Goal: Task Accomplishment & Management: Manage account settings

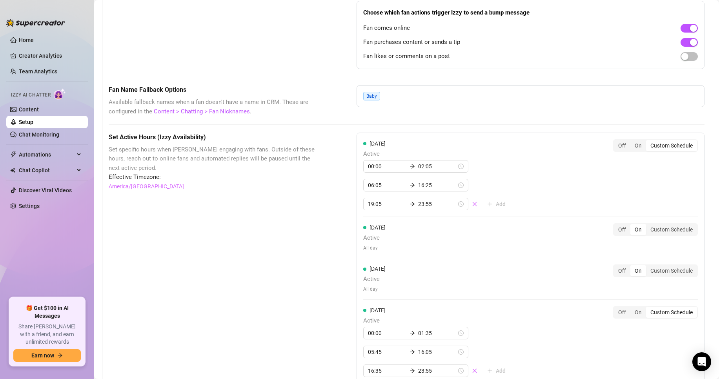
scroll to position [549, 0]
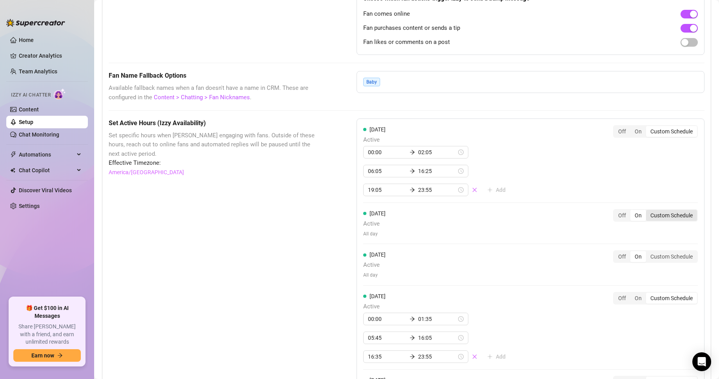
click at [655, 221] on div "Custom Schedule" at bounding box center [671, 215] width 51 height 11
click at [648, 211] on input "Custom Schedule" at bounding box center [648, 211] width 0 height 0
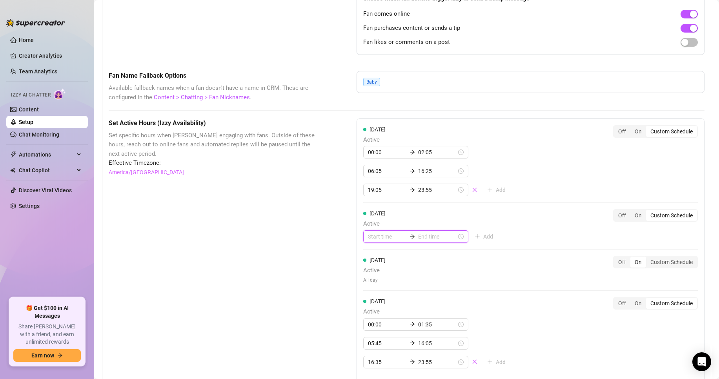
click at [372, 241] on input at bounding box center [387, 236] width 38 height 9
click at [374, 266] on div "00" at bounding box center [371, 266] width 19 height 11
click at [392, 264] on div "00" at bounding box center [394, 266] width 19 height 11
click at [396, 274] on div "05" at bounding box center [394, 277] width 19 height 11
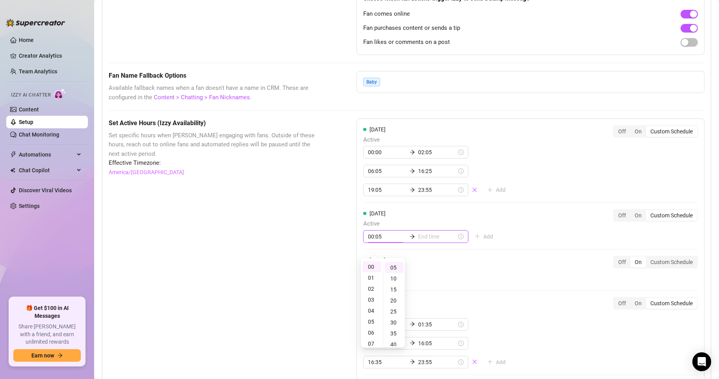
click at [383, 241] on input "00:05" at bounding box center [387, 236] width 38 height 9
type input "00:00"
click at [393, 268] on div "00" at bounding box center [394, 266] width 19 height 11
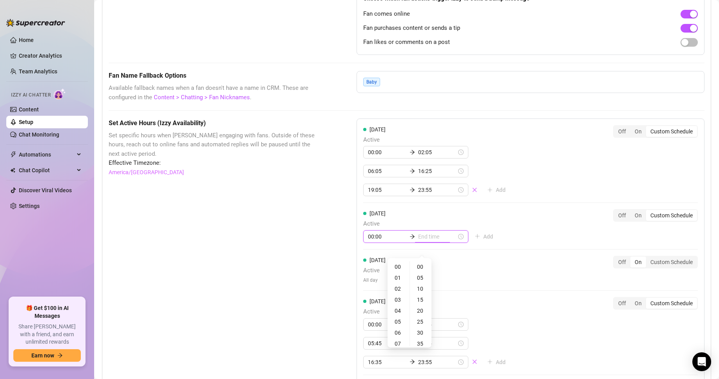
click at [419, 241] on input at bounding box center [437, 236] width 38 height 9
click at [400, 277] on div "01" at bounding box center [398, 277] width 19 height 11
type input "01:55"
click at [421, 268] on div "55" at bounding box center [421, 266] width 19 height 11
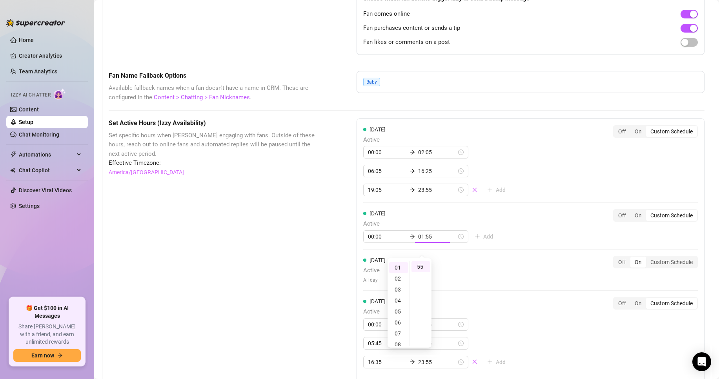
click at [483, 240] on span "Add" at bounding box center [488, 236] width 10 height 6
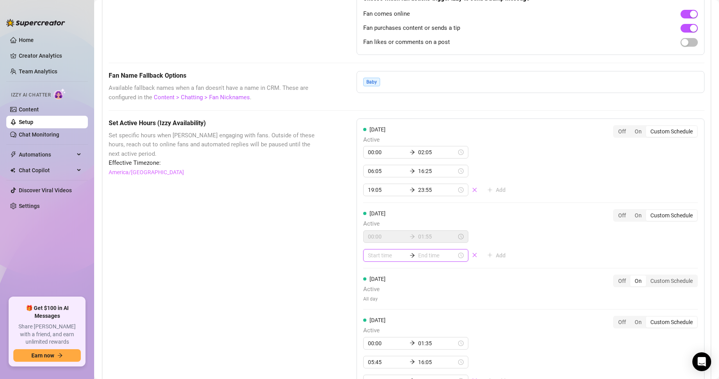
click at [390, 260] on input at bounding box center [387, 255] width 38 height 9
click at [374, 347] on div "06" at bounding box center [371, 351] width 19 height 11
click at [418, 260] on input at bounding box center [437, 255] width 38 height 9
click at [381, 260] on input "06:00" at bounding box center [387, 255] width 38 height 9
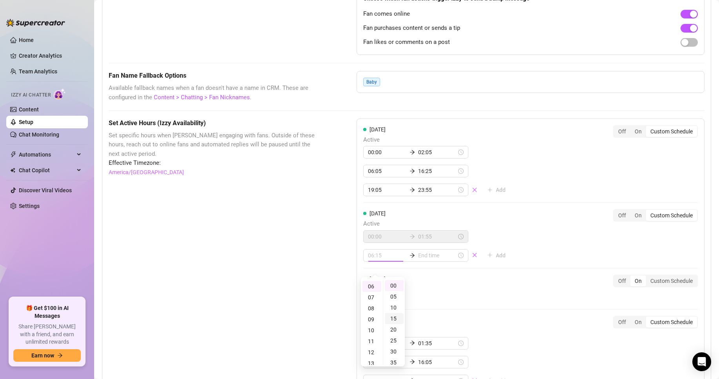
click at [395, 320] on div "15" at bounding box center [394, 318] width 19 height 11
type input "06:15"
click at [426, 260] on input at bounding box center [437, 255] width 38 height 9
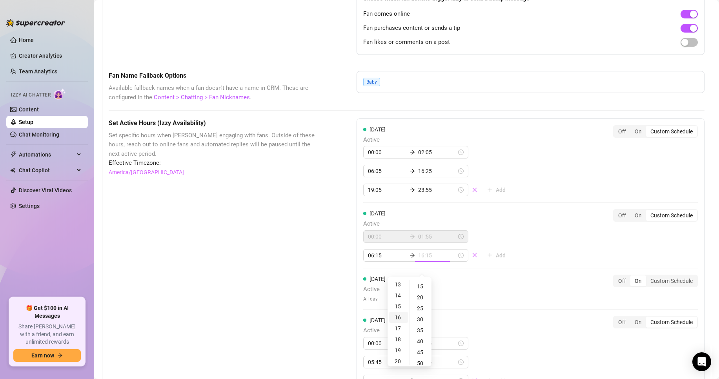
click at [400, 316] on div "16" at bounding box center [398, 317] width 19 height 11
type input "16:15"
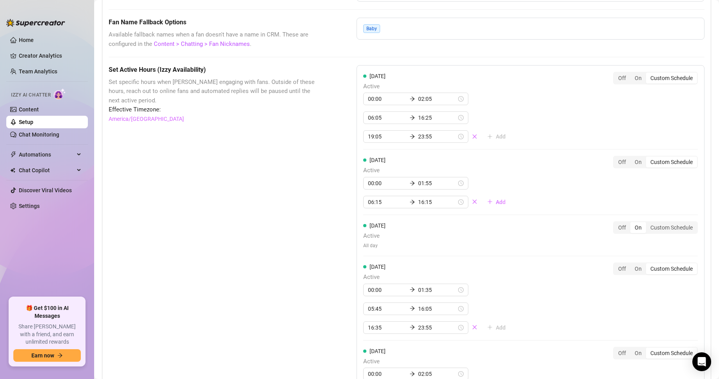
scroll to position [588, 0]
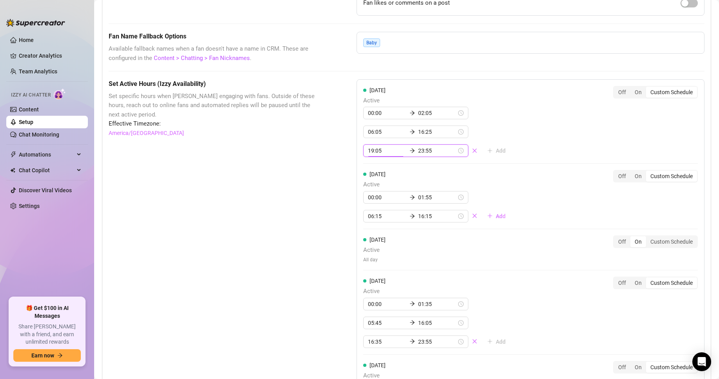
click at [381, 155] on input "19:05" at bounding box center [387, 150] width 38 height 9
click at [372, 189] on div "16" at bounding box center [371, 188] width 19 height 11
click at [396, 235] on div "50" at bounding box center [394, 236] width 19 height 11
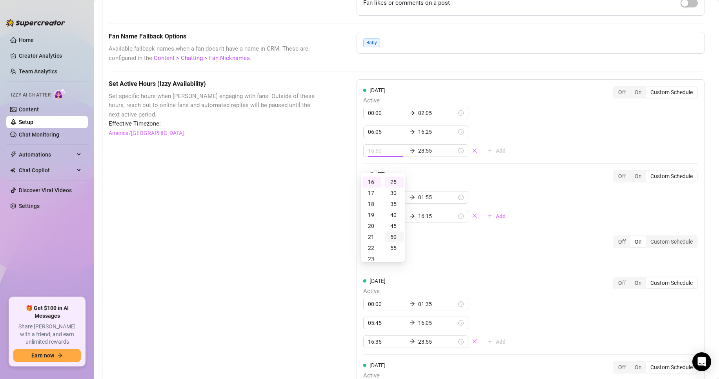
scroll to position [109, 0]
type input "16:50"
click at [301, 231] on div "Set Active Hours (Izzy Availability) Set specific hours when Izzy engaging with…" at bounding box center [213, 374] width 209 height 590
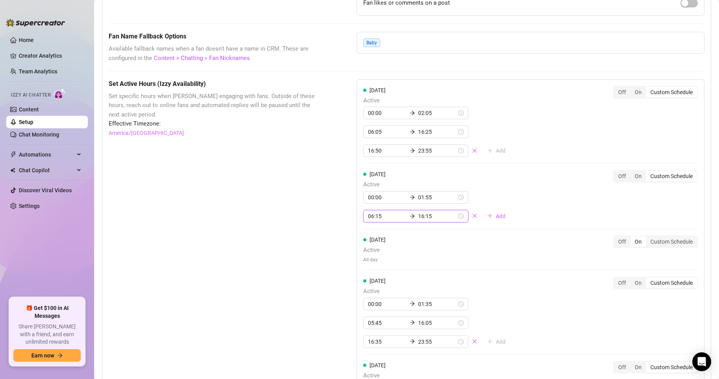
click at [431, 220] on input "16:15" at bounding box center [437, 216] width 38 height 9
click at [398, 325] on div "23" at bounding box center [398, 324] width 19 height 11
type input "23:55"
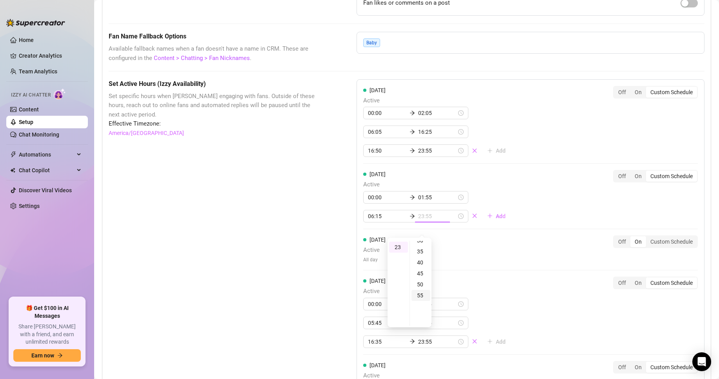
click at [416, 296] on div "55" at bounding box center [421, 295] width 19 height 11
click at [282, 250] on div "Set Active Hours (Izzy Availability) Set specific hours when Izzy engaging with…" at bounding box center [213, 374] width 209 height 590
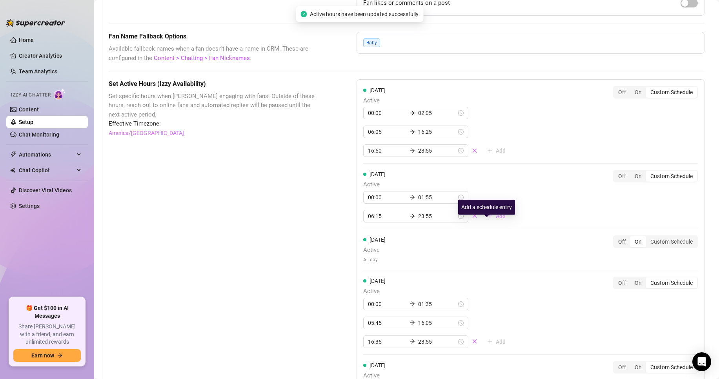
click at [496, 219] on span "Add" at bounding box center [501, 216] width 10 height 6
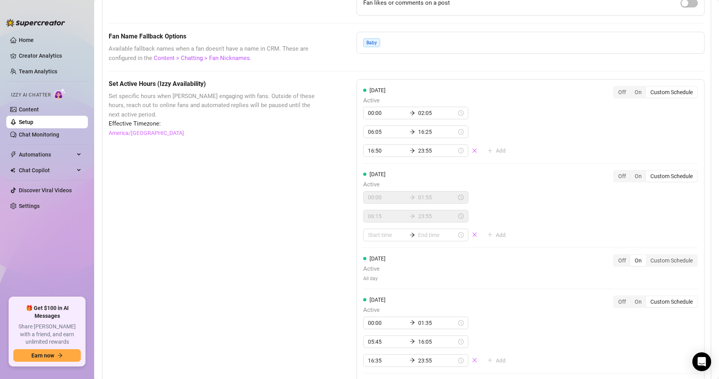
click at [328, 238] on div "Set Active Hours (Izzy Availability) Set specific hours when Izzy engaging with…" at bounding box center [407, 383] width 596 height 609
click at [472, 237] on icon "close" at bounding box center [474, 235] width 4 height 4
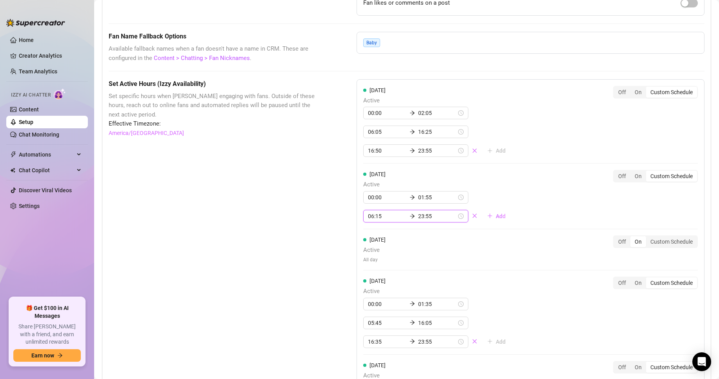
click at [427, 220] on input "23:55" at bounding box center [437, 216] width 38 height 9
click at [395, 249] on div "16" at bounding box center [398, 248] width 19 height 11
click at [423, 263] on div "45" at bounding box center [421, 264] width 19 height 11
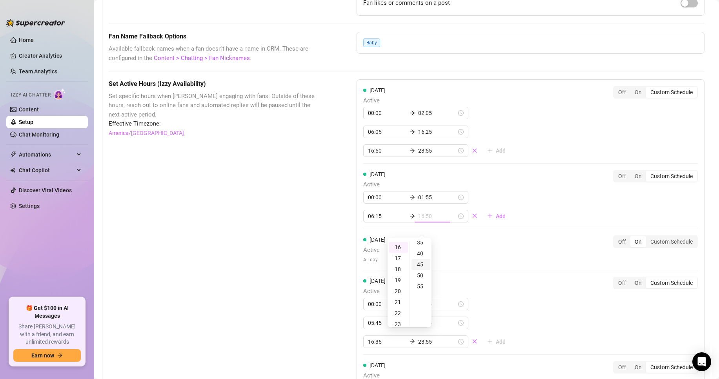
scroll to position [98, 0]
type input "16:45"
click at [328, 246] on div "Set Active Hours (Izzy Availability) Set specific hours when Izzy engaging with…" at bounding box center [407, 374] width 596 height 590
type input "06:15"
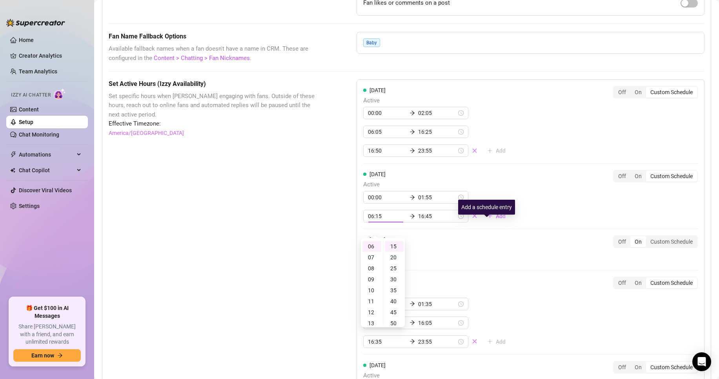
click at [533, 234] on div "[DATE] Active 00:00 02:05 06:05 16:25 16:50 23:55 Add Off On Custom Schedule [D…" at bounding box center [531, 346] width 348 height 535
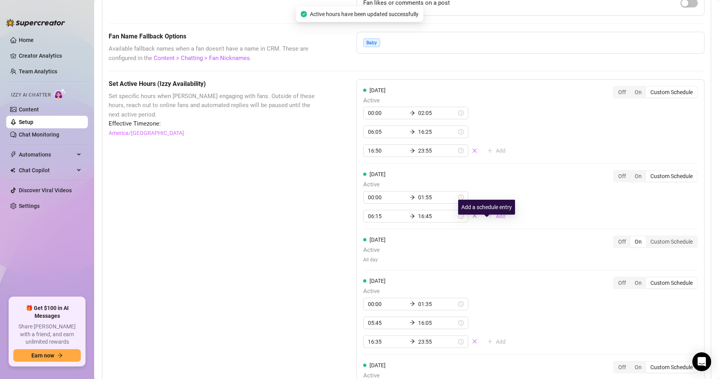
click at [496, 219] on span "Add" at bounding box center [501, 216] width 10 height 6
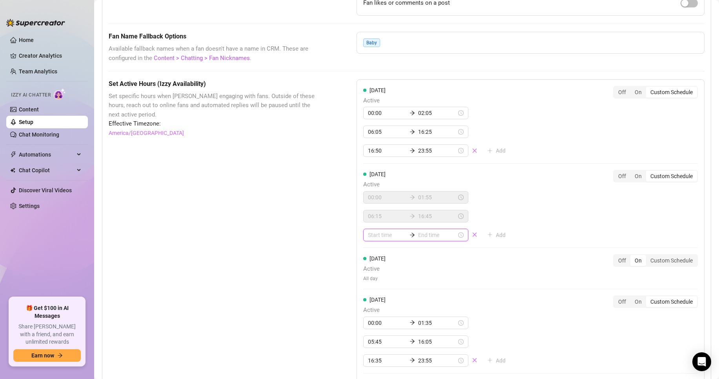
click at [388, 239] on input at bounding box center [387, 235] width 38 height 9
click at [372, 330] on div "17" at bounding box center [371, 334] width 19 height 11
click at [395, 289] on div "10" at bounding box center [394, 287] width 19 height 11
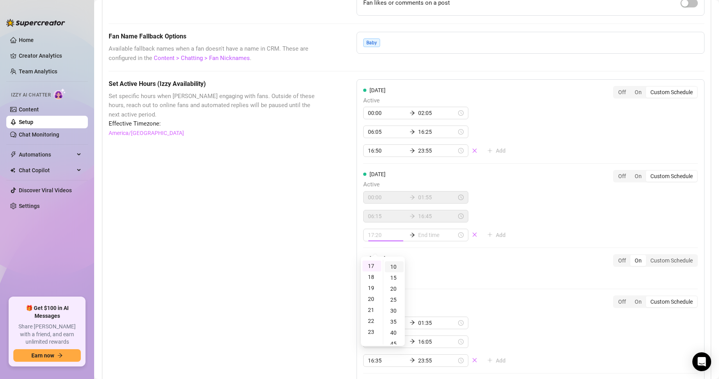
scroll to position [21, 0]
type input "17:10"
click at [316, 264] on div "Set Active Hours (Izzy Availability) Set specific hours when Izzy engaging with…" at bounding box center [407, 383] width 596 height 609
type input "17:10"
click at [401, 330] on div "23" at bounding box center [398, 331] width 19 height 11
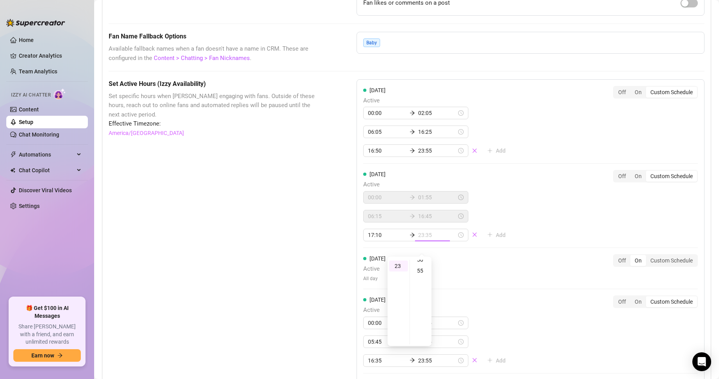
scroll to position [121, 0]
type input "23:55"
click at [420, 264] on div "55" at bounding box center [421, 265] width 19 height 11
click at [421, 266] on div "55" at bounding box center [421, 265] width 19 height 11
click at [421, 265] on div "55" at bounding box center [421, 265] width 19 height 11
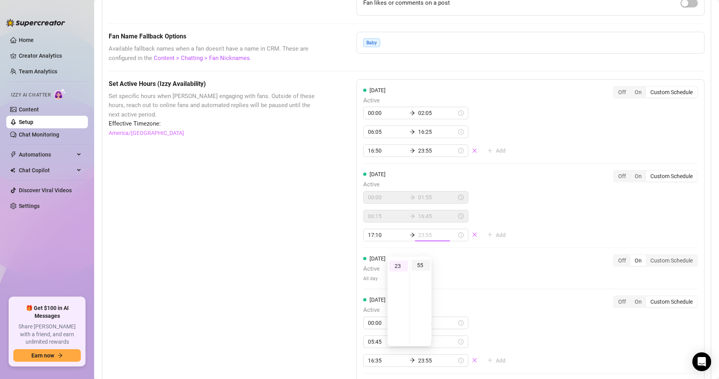
click at [418, 263] on div "55" at bounding box center [421, 265] width 19 height 11
click at [520, 226] on div "[DATE] Active 00:00 02:05 06:05 16:25 16:50 23:55 Add Off On Custom Schedule [D…" at bounding box center [531, 356] width 348 height 554
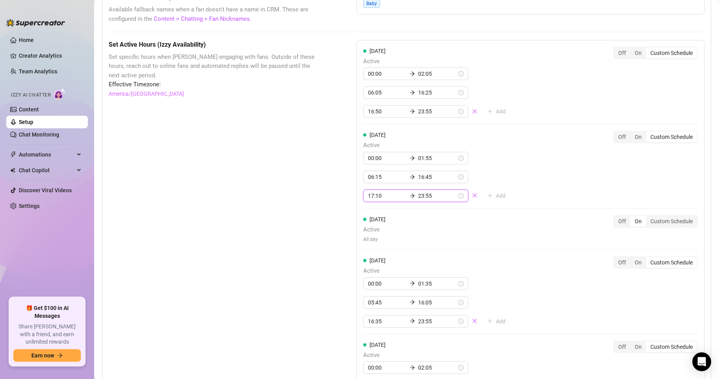
click at [418, 200] on input "23:55" at bounding box center [437, 195] width 38 height 9
click at [420, 255] on div "50" at bounding box center [421, 255] width 19 height 11
type input "23:50"
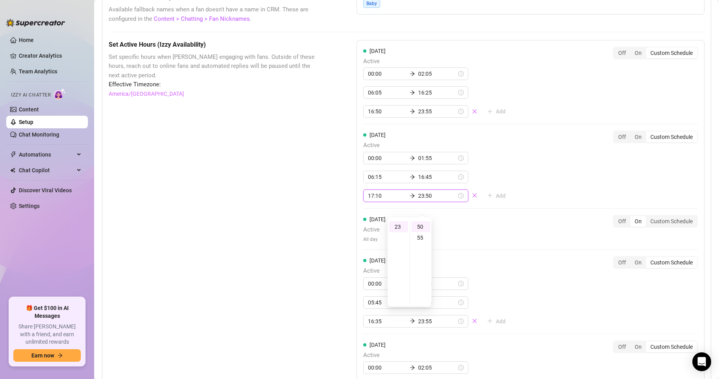
click at [313, 264] on div "Set Active Hours (Izzy Availability) Set specific hours when Izzy engaging with…" at bounding box center [213, 344] width 209 height 609
click at [436, 200] on input "23:50" at bounding box center [437, 195] width 38 height 9
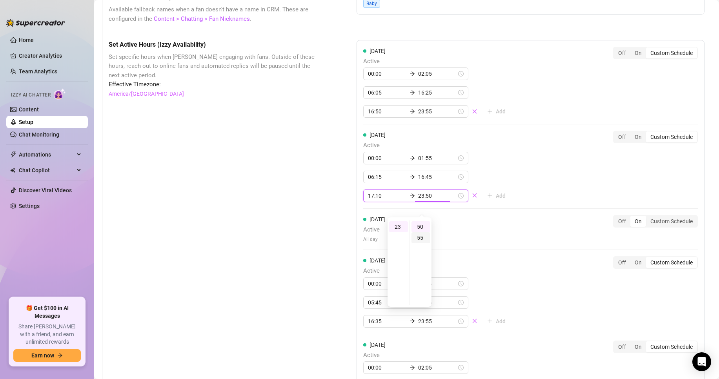
type input "23:55"
click at [422, 237] on div "55" at bounding box center [421, 237] width 19 height 11
click at [302, 245] on div "Set Active Hours (Izzy Availability) Set specific hours when Izzy engaging with…" at bounding box center [213, 344] width 209 height 609
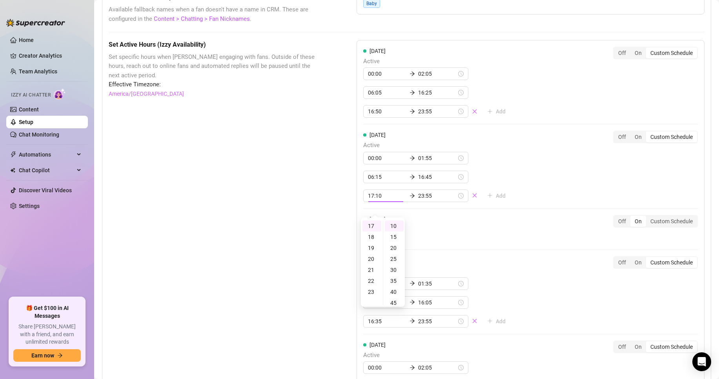
click at [302, 245] on div "Set Active Hours (Izzy Availability) Set specific hours when Izzy engaging with…" at bounding box center [213, 344] width 209 height 609
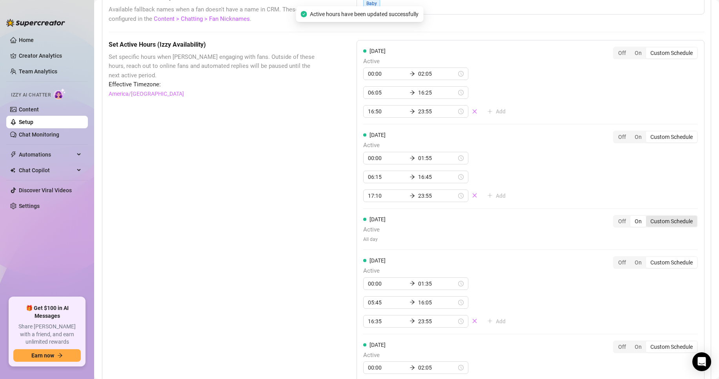
click at [658, 227] on div "Custom Schedule" at bounding box center [671, 221] width 51 height 11
click at [648, 217] on input "Custom Schedule" at bounding box center [648, 217] width 0 height 0
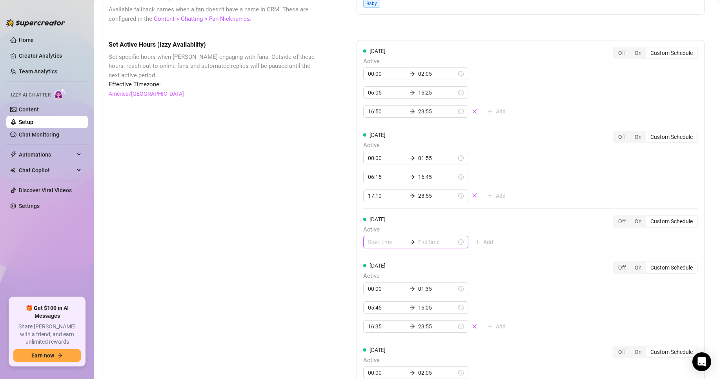
click at [368, 246] on input at bounding box center [387, 242] width 38 height 9
type input "00:00"
click at [375, 270] on div "00" at bounding box center [371, 272] width 19 height 11
click at [371, 271] on div "00" at bounding box center [371, 272] width 19 height 11
click at [370, 271] on div "00" at bounding box center [371, 272] width 19 height 11
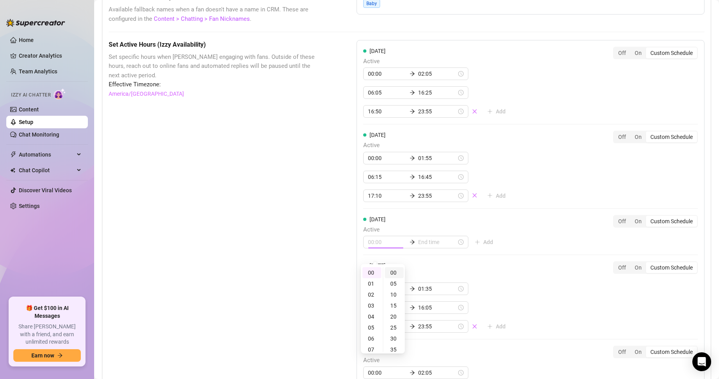
click at [394, 273] on div "00" at bounding box center [394, 272] width 19 height 11
click at [279, 262] on div "Set Active Hours (Izzy Availability) Set specific hours when Izzy engaging with…" at bounding box center [213, 347] width 209 height 614
type input "00:00"
click at [400, 292] on div "02" at bounding box center [398, 294] width 19 height 11
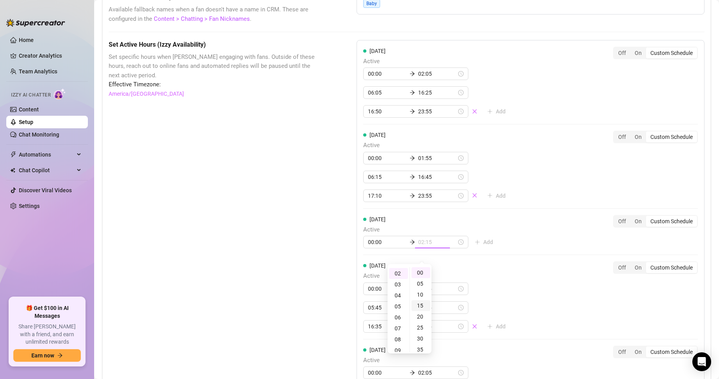
click at [421, 307] on div "15" at bounding box center [421, 305] width 19 height 11
type input "02:15"
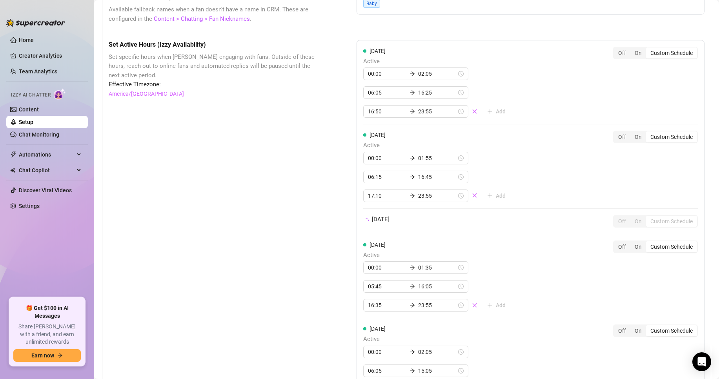
click at [325, 290] on div "Set Active Hours (Izzy Availability) Set specific hours when Izzy engaging with…" at bounding box center [407, 336] width 596 height 593
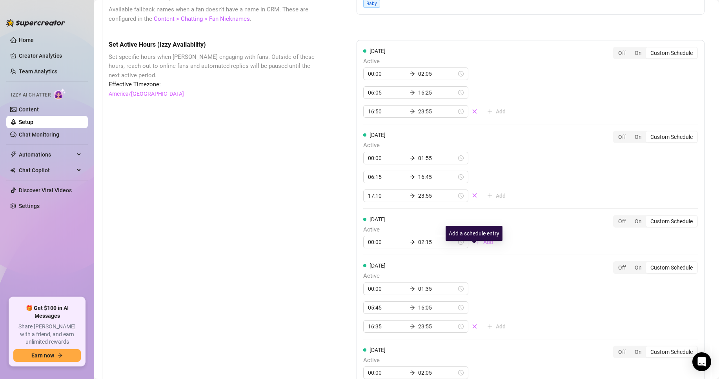
click at [483, 245] on span "Add" at bounding box center [488, 242] width 10 height 6
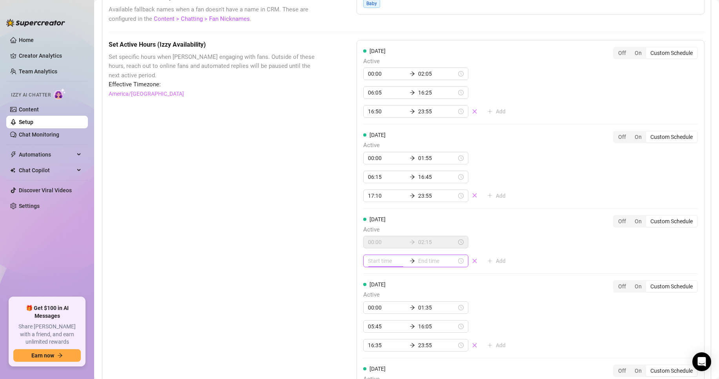
click at [379, 265] on input at bounding box center [387, 261] width 38 height 9
click at [373, 366] on div "07" at bounding box center [371, 368] width 19 height 11
click at [396, 311] on div "10" at bounding box center [394, 313] width 19 height 11
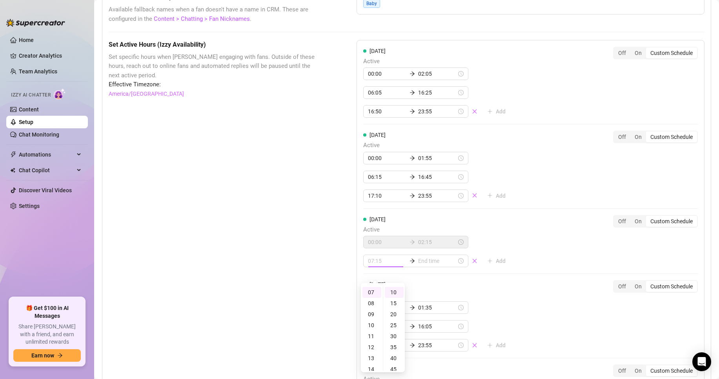
type input "07:10"
click at [310, 283] on div "Set Active Hours (Izzy Availability) Set specific hours when Izzy engaging with…" at bounding box center [213, 356] width 209 height 633
click at [384, 265] on input at bounding box center [387, 261] width 38 height 9
type input "07:10"
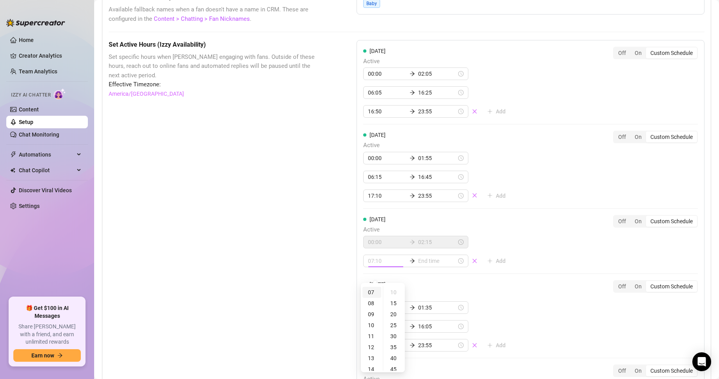
click at [370, 294] on div "07" at bounding box center [371, 292] width 19 height 11
click at [391, 293] on div "10" at bounding box center [394, 292] width 19 height 11
click at [434, 265] on input at bounding box center [437, 261] width 38 height 9
type input "07:25"
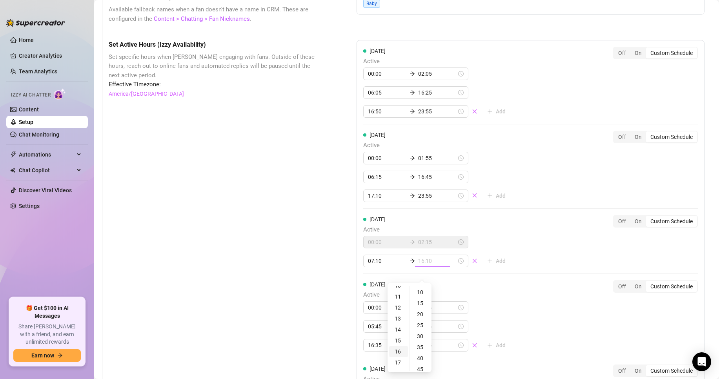
click at [401, 350] on div "16" at bounding box center [398, 351] width 19 height 11
click at [421, 315] on div "20" at bounding box center [421, 314] width 19 height 11
type input "16:20"
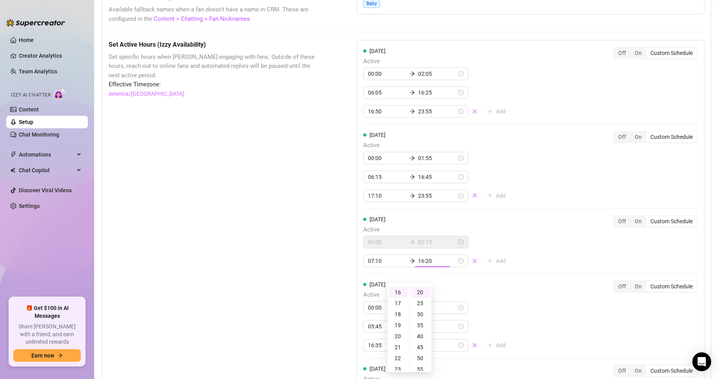
click at [329, 290] on div "Set Active Hours (Izzy Availability) Set specific hours when Izzy engaging with…" at bounding box center [407, 356] width 596 height 633
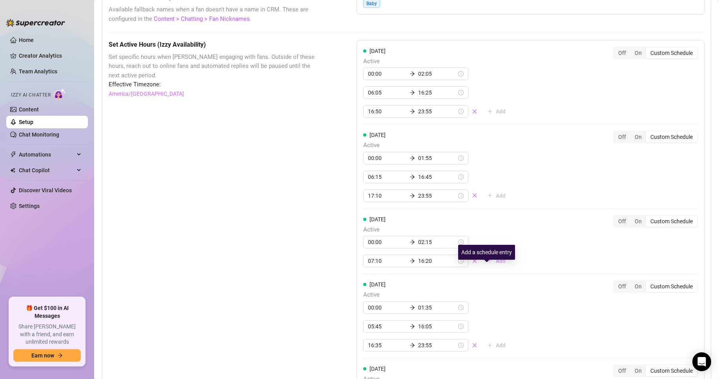
click at [496, 264] on span "Add" at bounding box center [501, 261] width 10 height 6
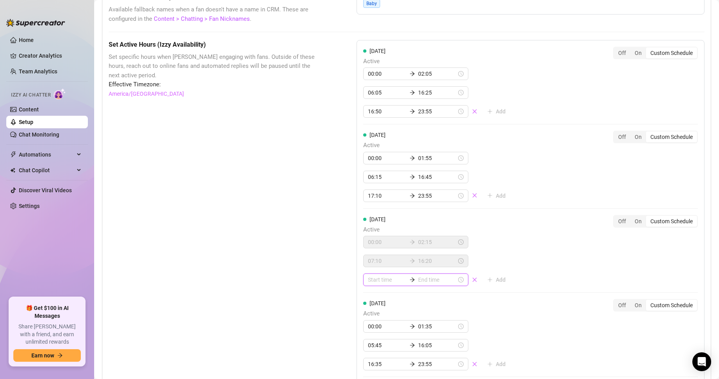
click at [382, 284] on input at bounding box center [387, 279] width 38 height 9
click at [368, 225] on div "17" at bounding box center [371, 226] width 19 height 11
type input "17:00"
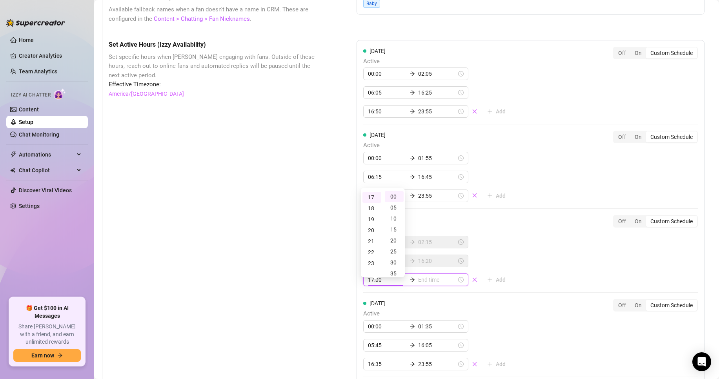
click at [297, 320] on div "Set Active Hours (Izzy Availability) Set specific hours when Izzy engaging with…" at bounding box center [213, 366] width 209 height 652
click at [423, 231] on div "15" at bounding box center [421, 229] width 19 height 11
type input "17:15"
click at [385, 286] on div "17:00 17:15" at bounding box center [415, 279] width 105 height 13
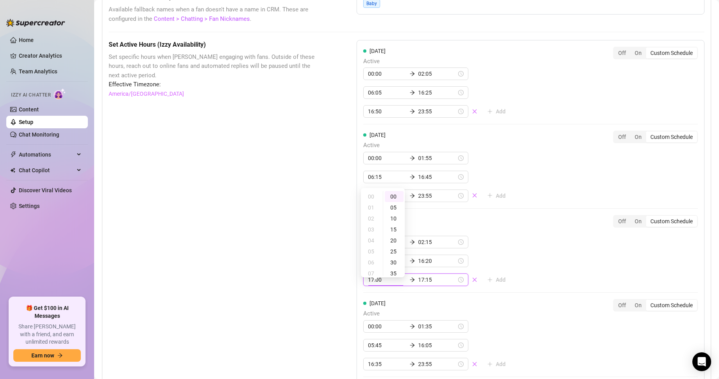
scroll to position [186, 0]
click at [396, 231] on div "15" at bounding box center [394, 229] width 19 height 11
type input "17:15"
click at [432, 284] on input "17:15" at bounding box center [437, 279] width 38 height 9
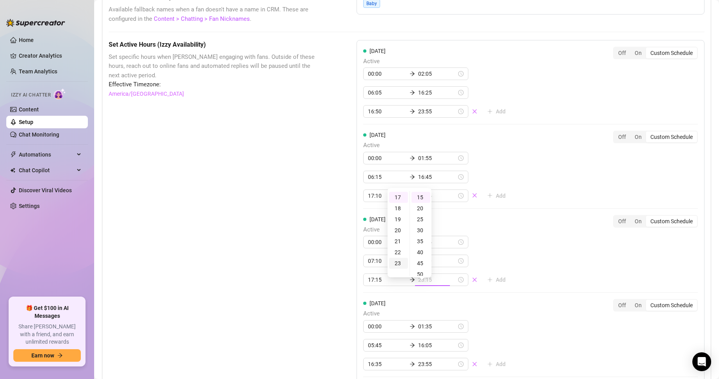
click at [402, 264] on div "23" at bounding box center [398, 263] width 19 height 11
type input "23:55"
click at [422, 197] on div "55" at bounding box center [421, 196] width 19 height 11
click at [239, 230] on div "Set Active Hours (Izzy Availability) Set specific hours when Izzy engaging with…" at bounding box center [213, 366] width 209 height 652
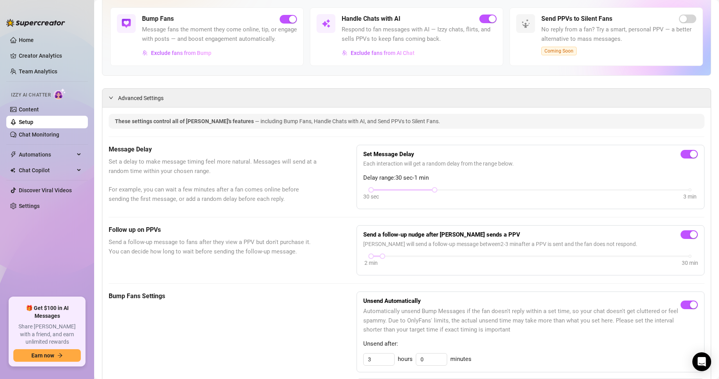
scroll to position [78, 0]
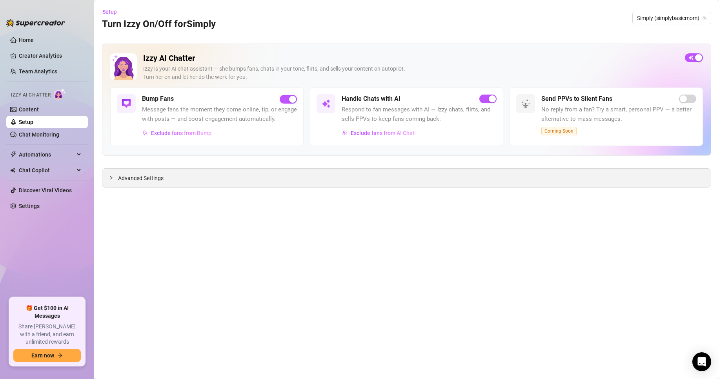
click at [149, 176] on span "Advanced Settings" at bounding box center [141, 178] width 46 height 9
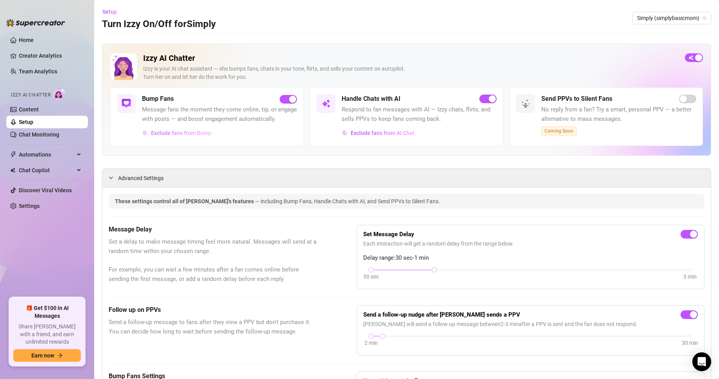
click at [175, 136] on span "Exclude fans from Bump" at bounding box center [181, 133] width 60 height 6
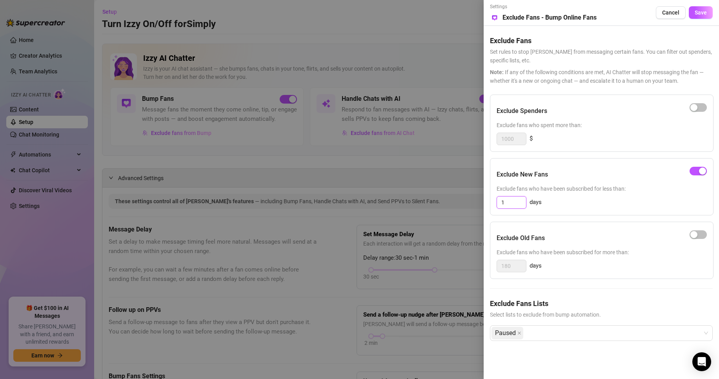
drag, startPoint x: 507, startPoint y: 202, endPoint x: 483, endPoint y: 202, distance: 24.7
click at [483, 202] on div "Settings Preview Exclude Fans - Bump Online Fans Cancel Save Exclude Fans Set r…" at bounding box center [359, 189] width 719 height 379
type input "3"
click at [704, 15] on span "Save" at bounding box center [701, 12] width 12 height 6
